Goal: Check status: Check status

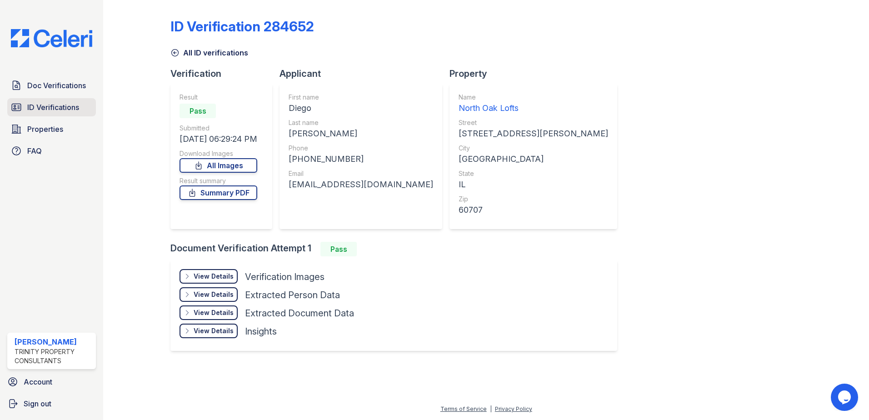
click at [58, 103] on span "ID Verifications" at bounding box center [53, 107] width 52 height 11
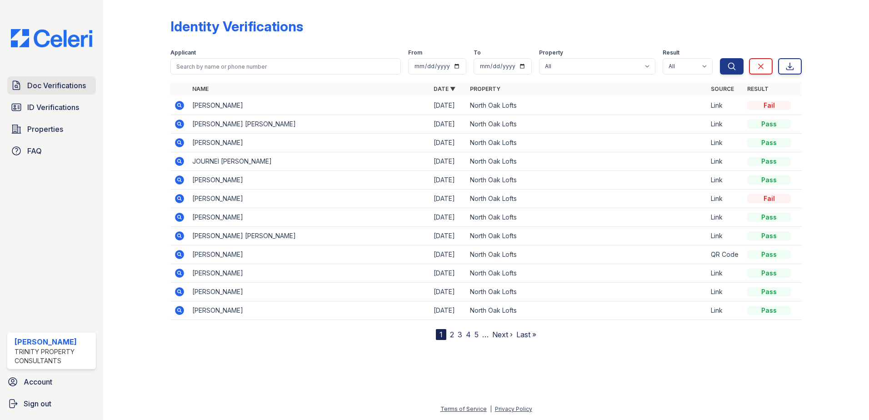
click at [67, 90] on span "Doc Verifications" at bounding box center [56, 85] width 59 height 11
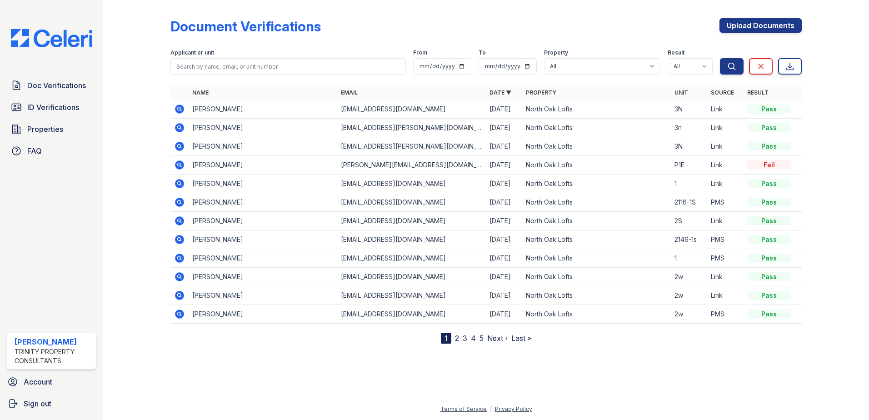
click at [179, 127] on icon at bounding box center [179, 127] width 2 height 2
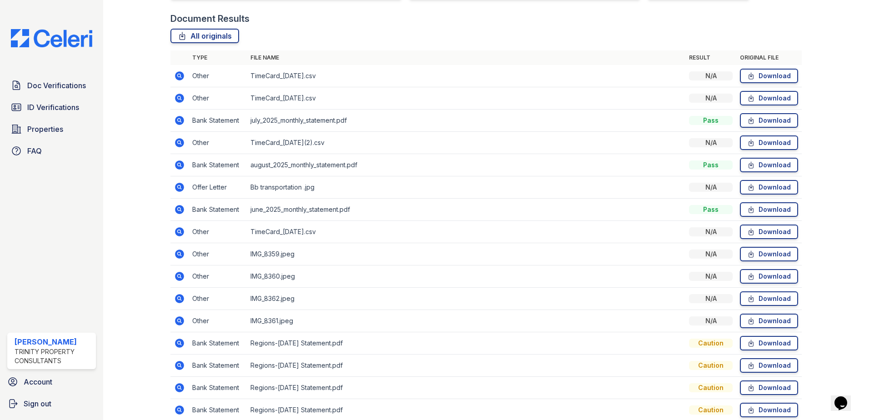
scroll to position [227, 0]
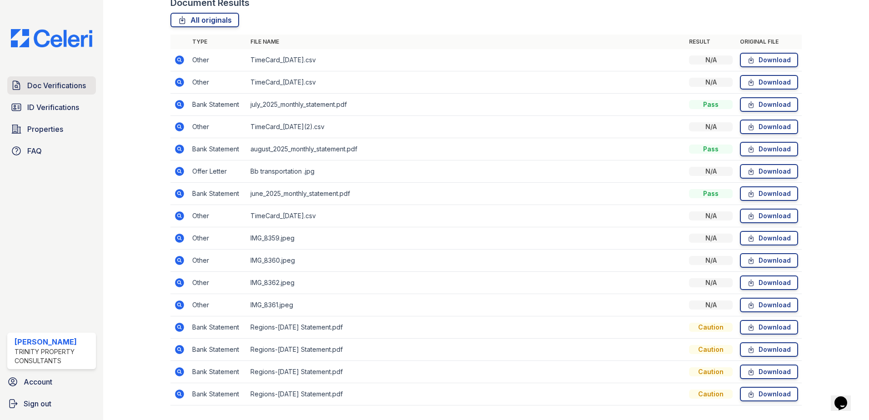
click at [75, 84] on span "Doc Verifications" at bounding box center [56, 85] width 59 height 11
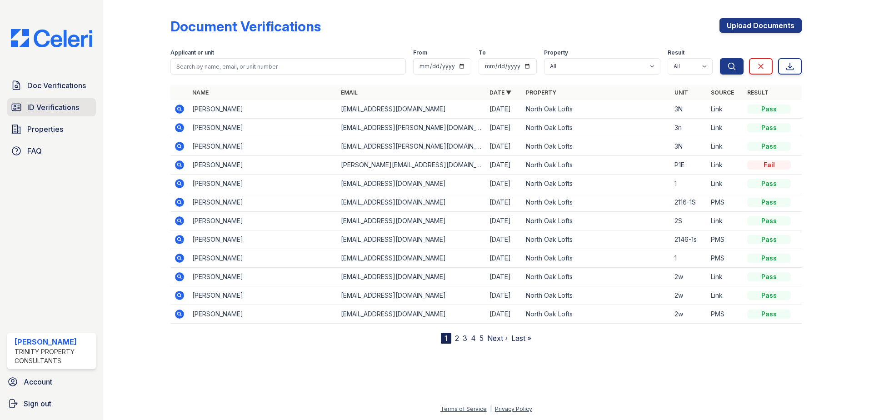
click at [84, 104] on link "ID Verifications" at bounding box center [51, 107] width 89 height 18
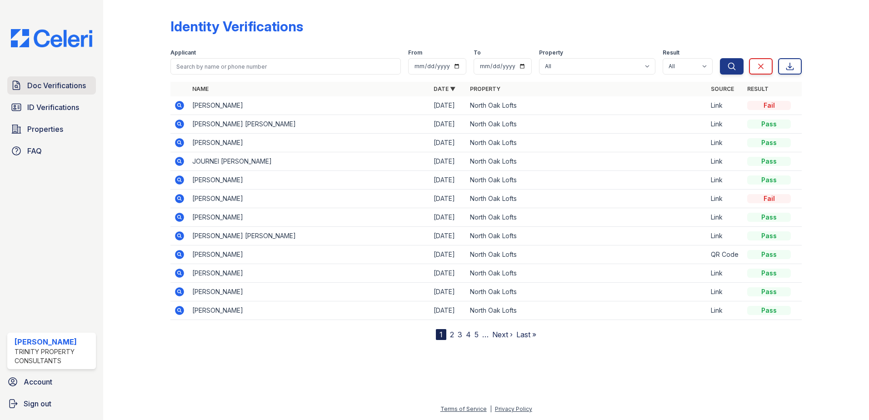
click at [55, 84] on span "Doc Verifications" at bounding box center [56, 85] width 59 height 11
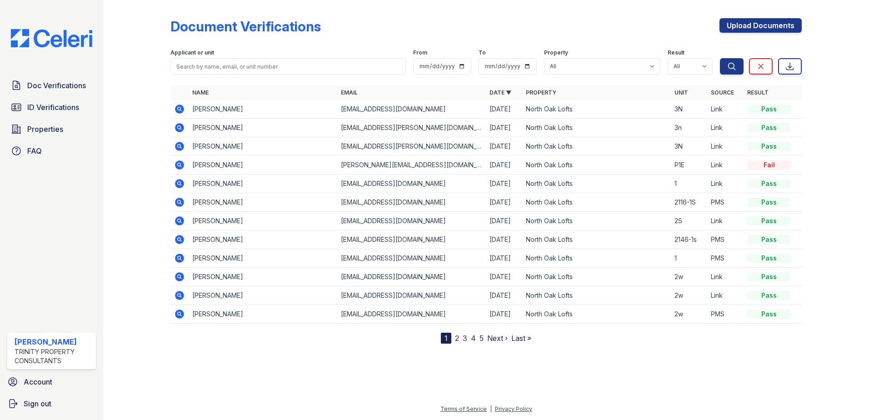
click at [182, 109] on icon at bounding box center [179, 109] width 9 height 9
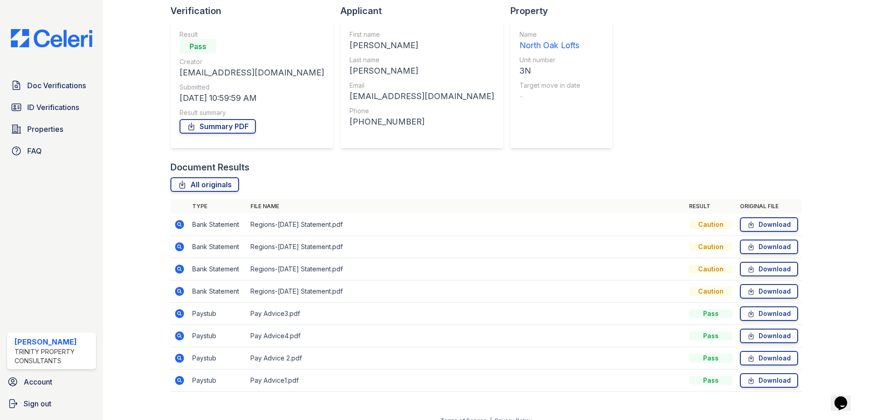
scroll to position [75, 0]
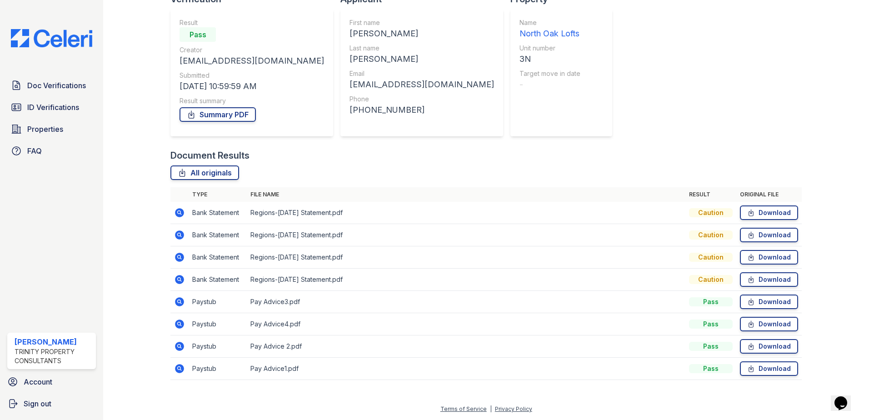
click at [181, 298] on icon at bounding box center [179, 301] width 11 height 11
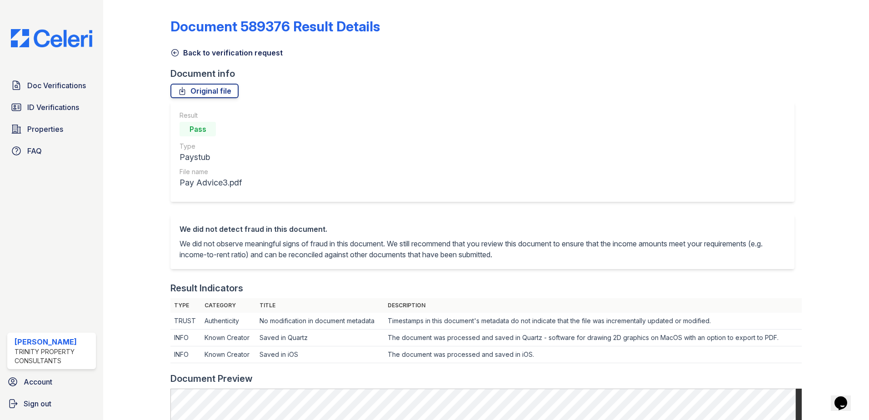
click at [173, 48] on icon at bounding box center [174, 52] width 9 height 9
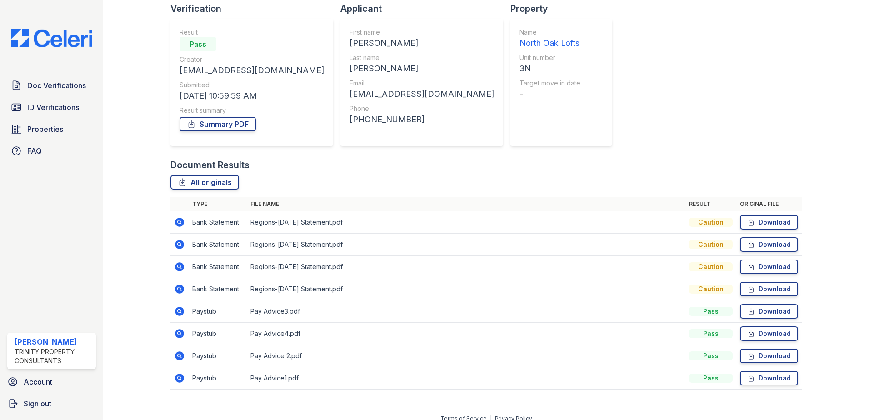
scroll to position [75, 0]
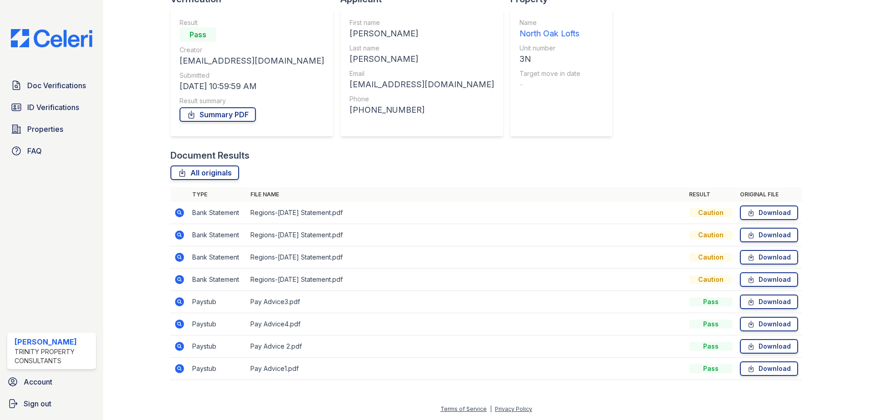
click at [179, 347] on icon at bounding box center [179, 346] width 11 height 11
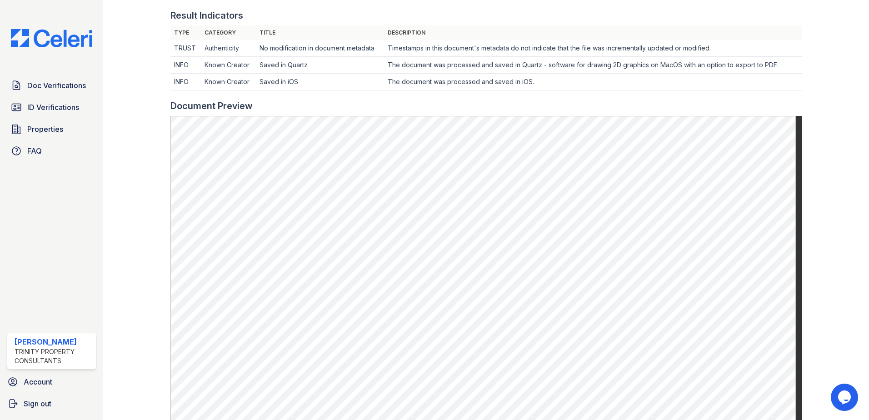
scroll to position [363, 0]
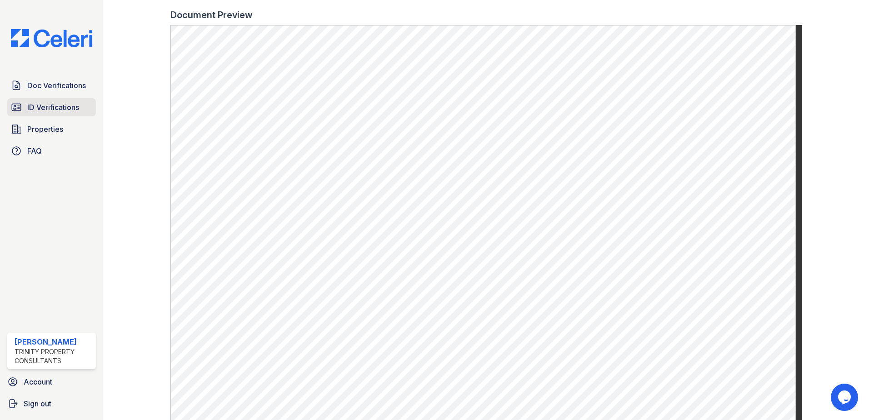
click at [57, 103] on span "ID Verifications" at bounding box center [53, 107] width 52 height 11
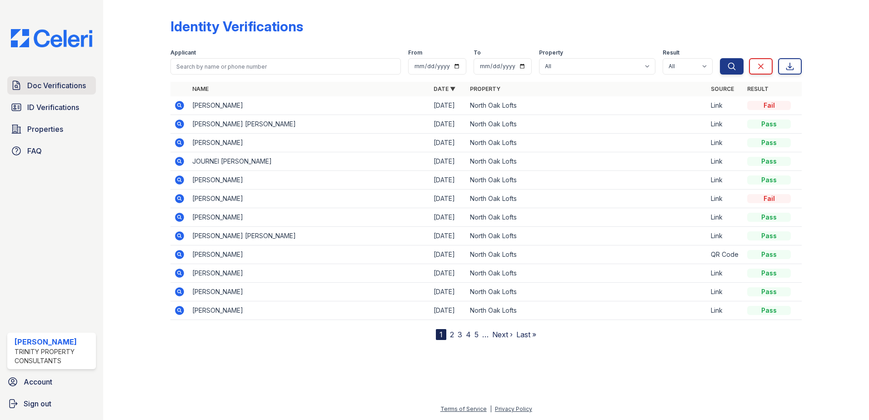
click at [73, 88] on span "Doc Verifications" at bounding box center [56, 85] width 59 height 11
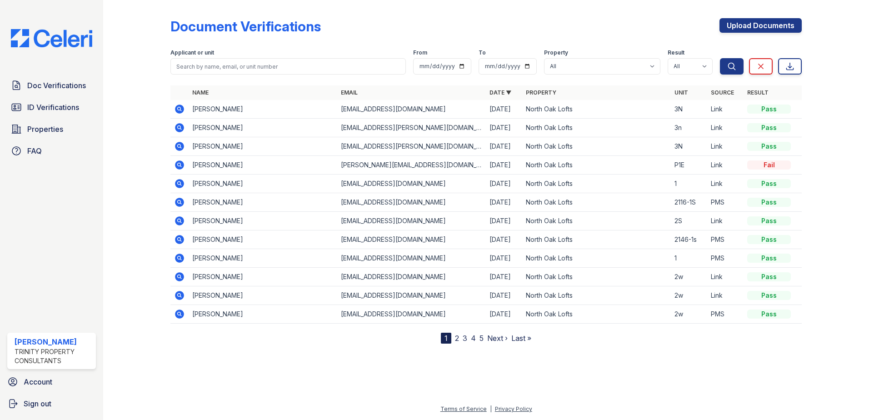
click at [179, 109] on icon at bounding box center [179, 108] width 2 height 2
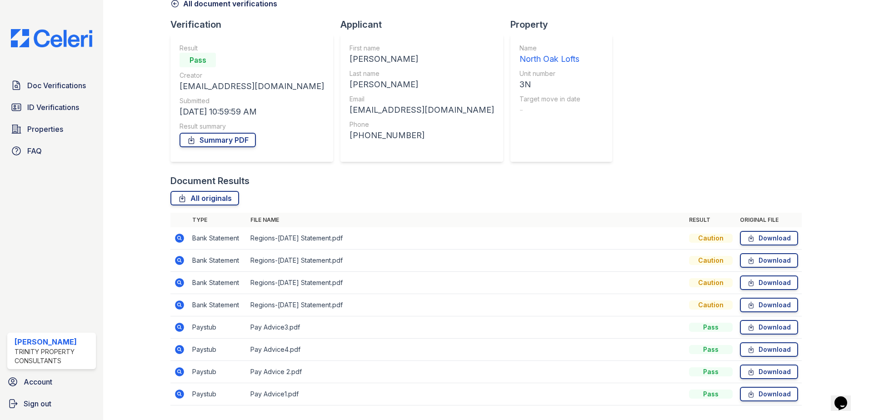
scroll to position [75, 0]
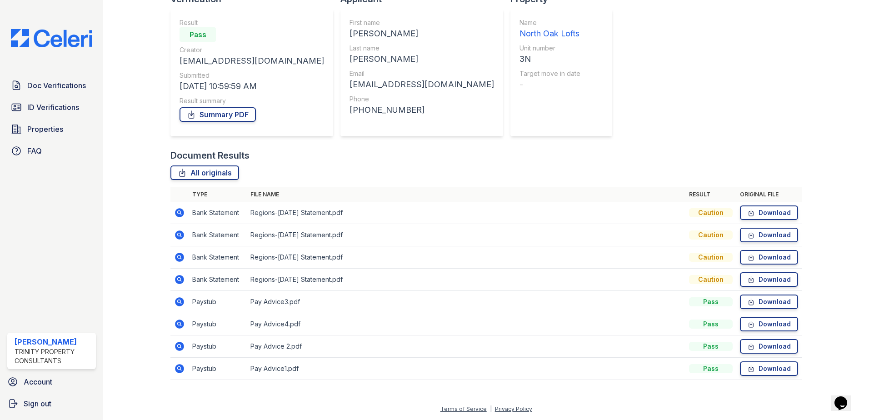
click at [180, 368] on icon at bounding box center [179, 368] width 11 height 11
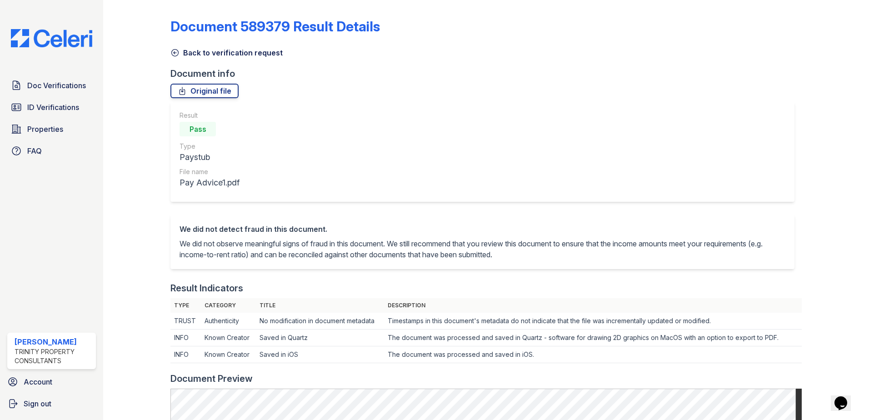
click at [174, 50] on icon at bounding box center [175, 53] width 7 height 7
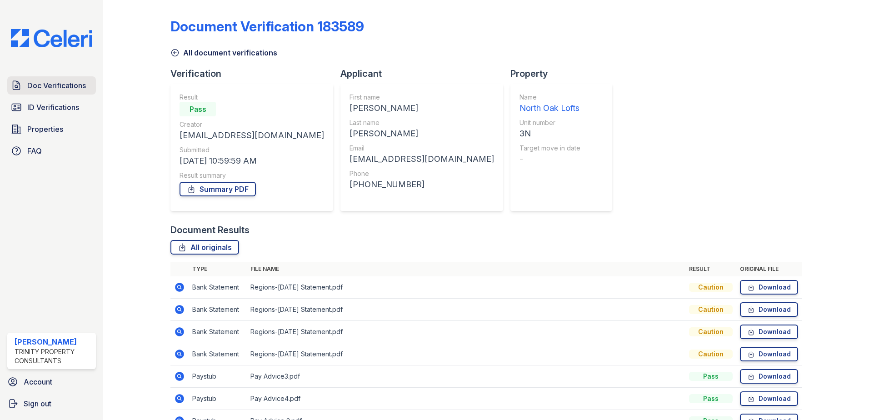
click at [70, 82] on span "Doc Verifications" at bounding box center [56, 85] width 59 height 11
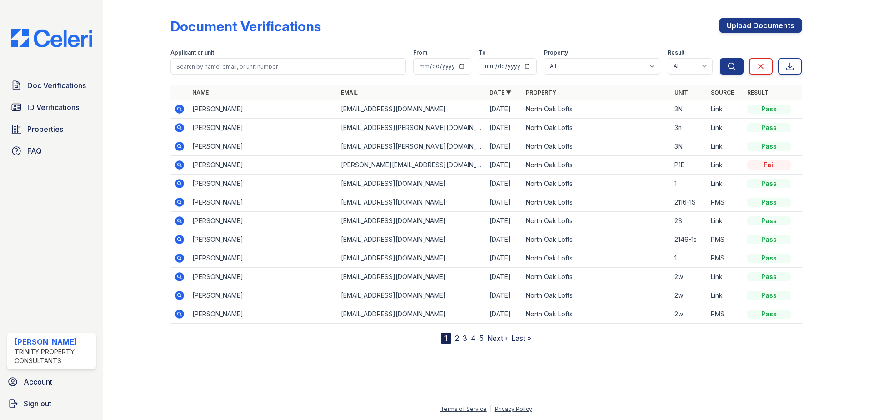
click at [182, 144] on icon at bounding box center [179, 146] width 9 height 9
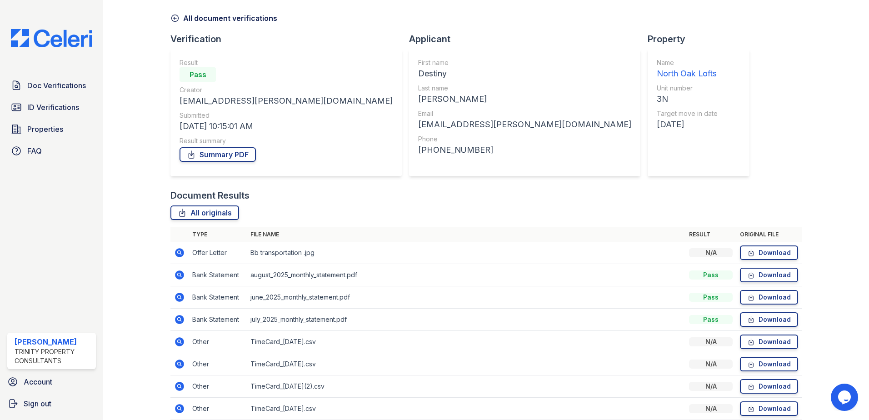
scroll to position [75, 0]
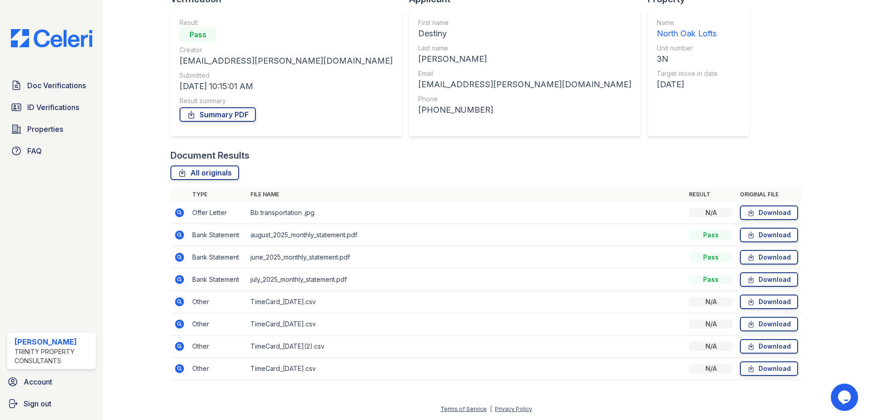
click at [181, 235] on icon at bounding box center [179, 234] width 9 height 9
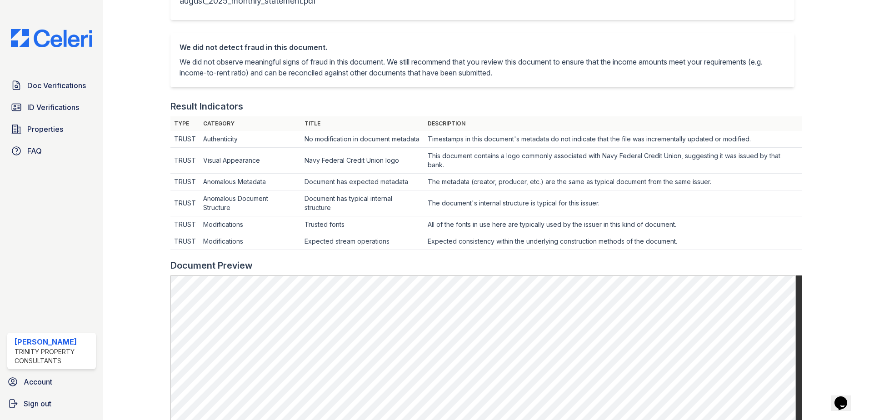
scroll to position [318, 0]
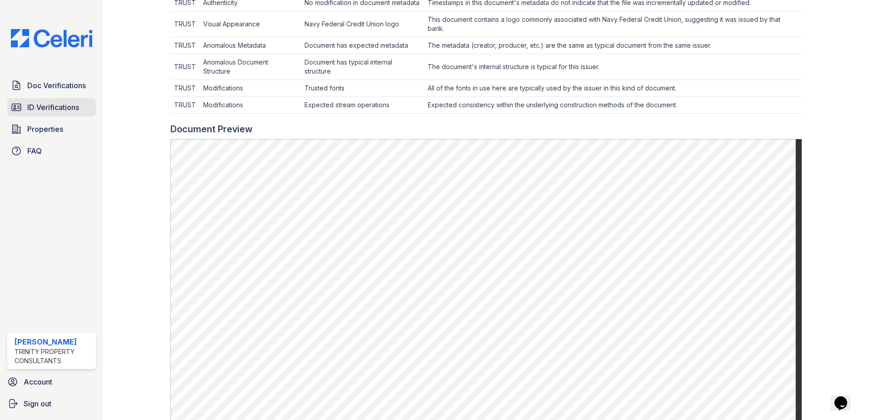
click at [39, 101] on link "ID Verifications" at bounding box center [51, 107] width 89 height 18
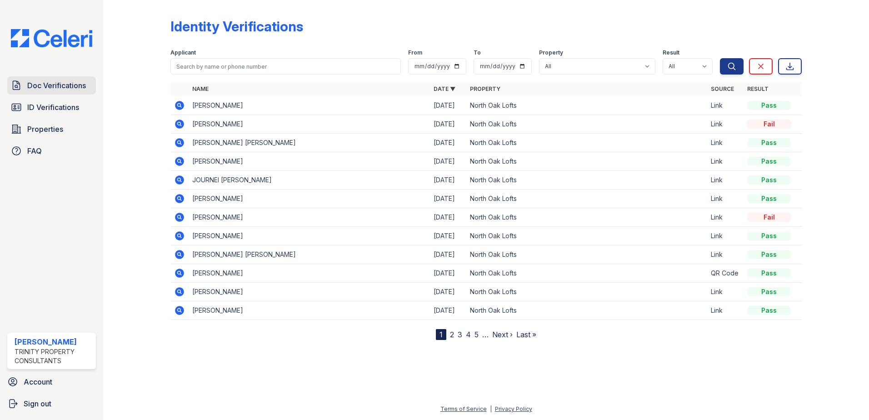
click at [50, 92] on link "Doc Verifications" at bounding box center [51, 85] width 89 height 18
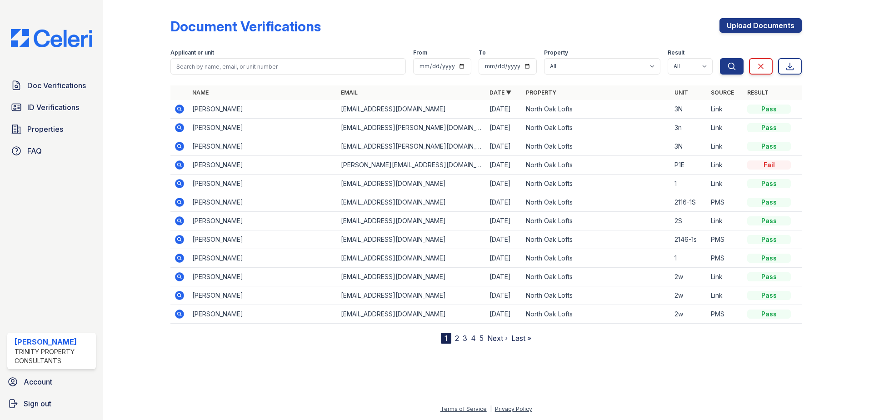
click at [178, 149] on icon at bounding box center [179, 146] width 9 height 9
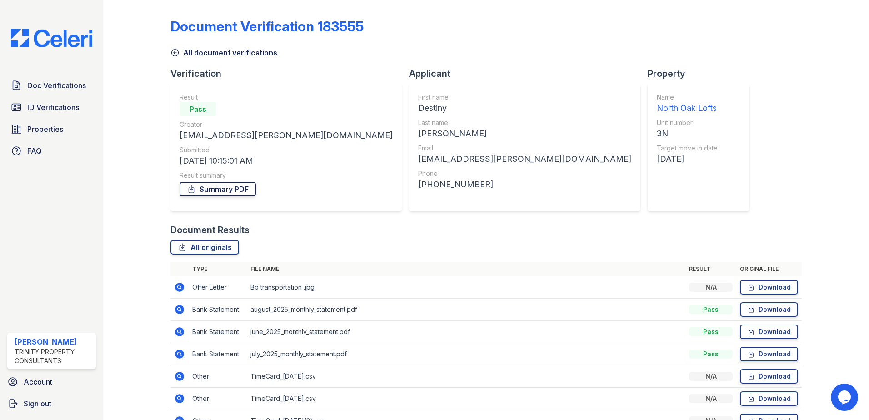
click at [237, 189] on link "Summary PDF" at bounding box center [217, 189] width 76 height 15
click at [62, 81] on span "Doc Verifications" at bounding box center [56, 85] width 59 height 11
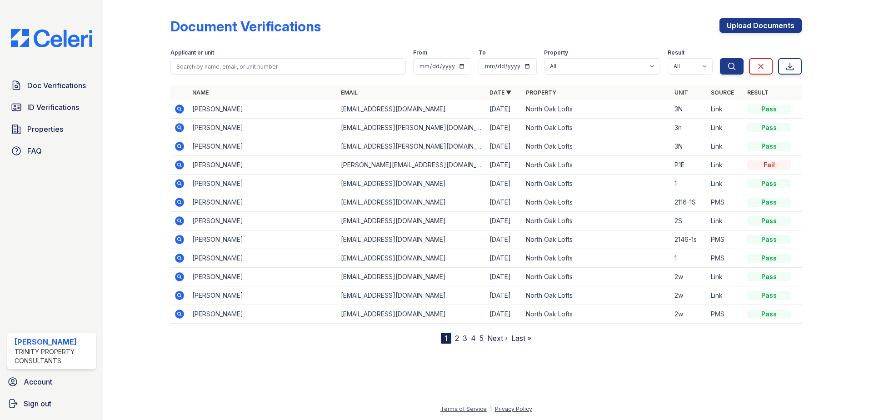
click at [179, 108] on icon at bounding box center [179, 108] width 2 height 2
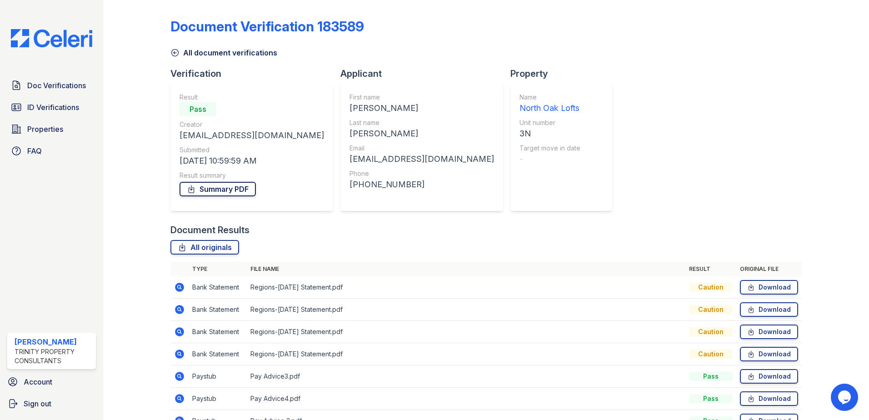
click at [219, 189] on link "Summary PDF" at bounding box center [217, 189] width 76 height 15
